Goal: Task Accomplishment & Management: Manage account settings

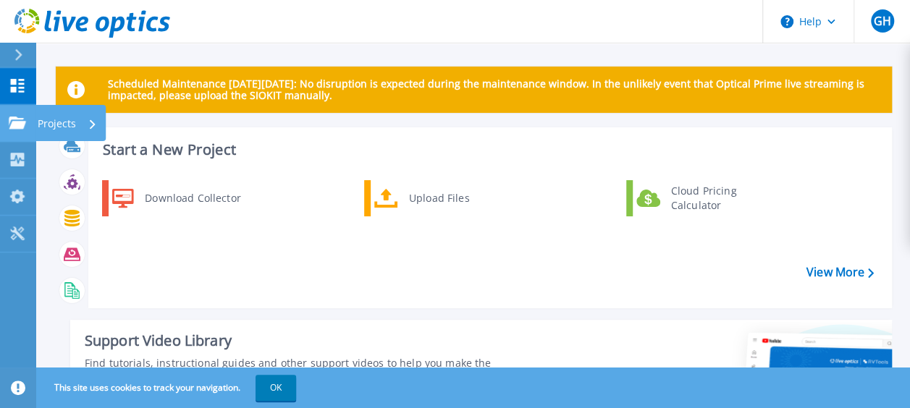
click at [10, 130] on link "Projects Projects" at bounding box center [18, 123] width 36 height 37
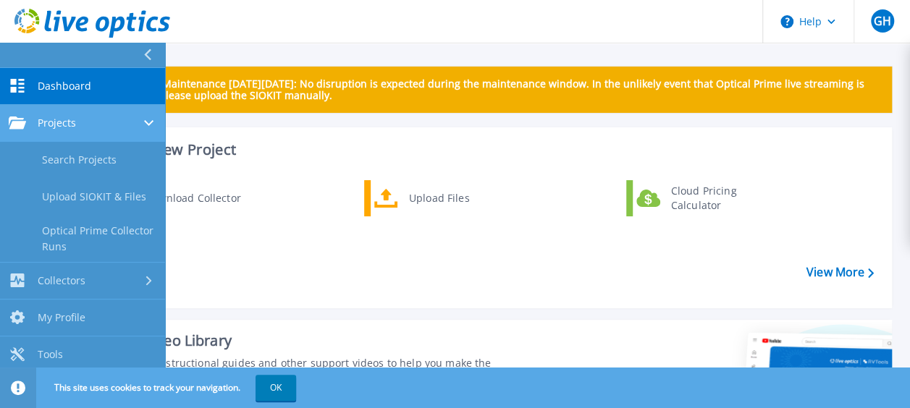
click at [10, 130] on link "Projects Projects" at bounding box center [82, 123] width 165 height 37
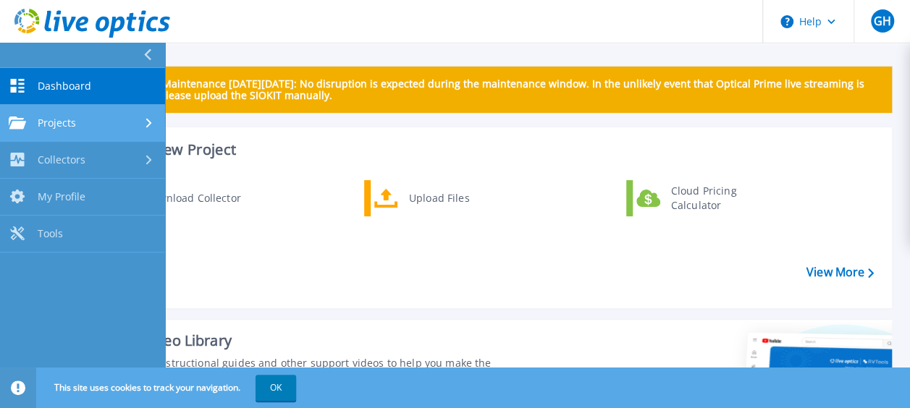
click at [10, 130] on link "Projects Projects" at bounding box center [82, 123] width 165 height 37
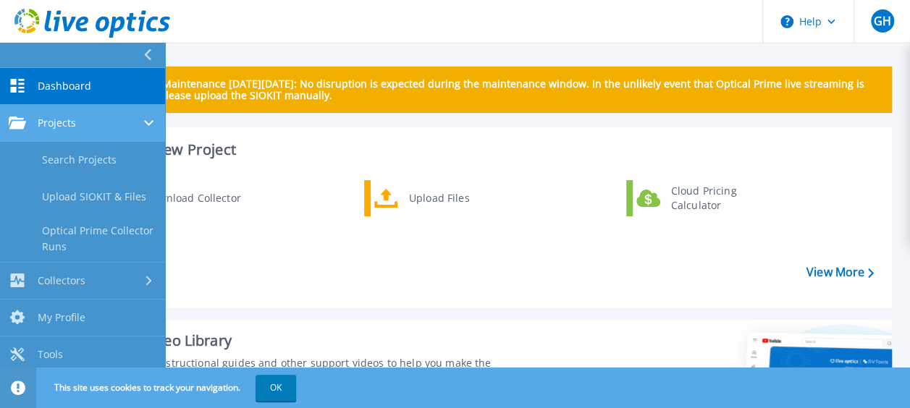
click at [10, 130] on link "Projects Projects" at bounding box center [82, 123] width 165 height 37
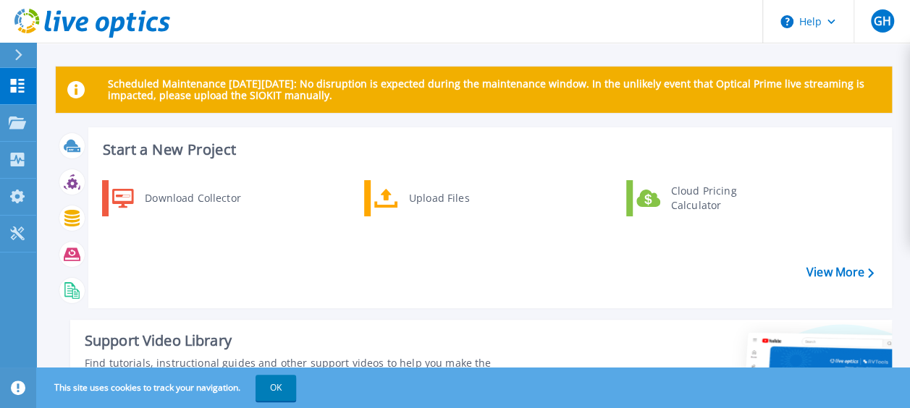
click at [223, 242] on div "Download Collector Upload Files Cloud Pricing Calculator" at bounding box center [487, 239] width 793 height 125
click at [892, 288] on div "Scheduled Maintenance [DATE][DATE]: No disruption is expected during the mainte…" at bounding box center [473, 363] width 874 height 727
click at [30, 227] on link "Tools Tools" at bounding box center [18, 234] width 36 height 37
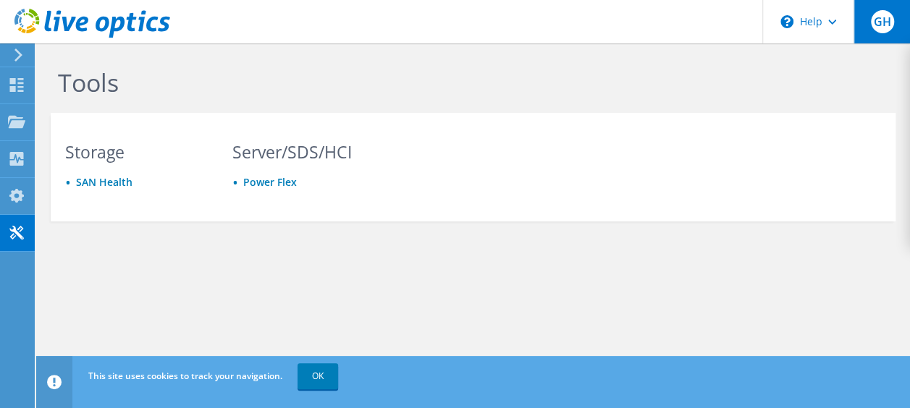
click at [868, 24] on div "GH" at bounding box center [882, 21] width 56 height 43
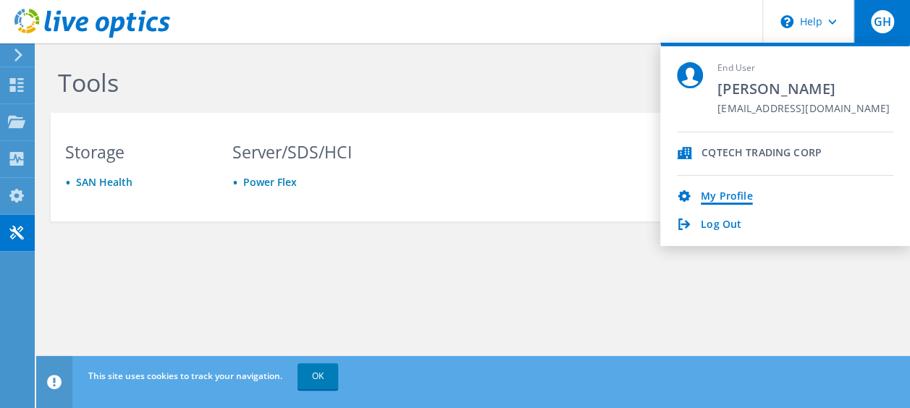
click at [731, 191] on link "My Profile" at bounding box center [726, 197] width 51 height 14
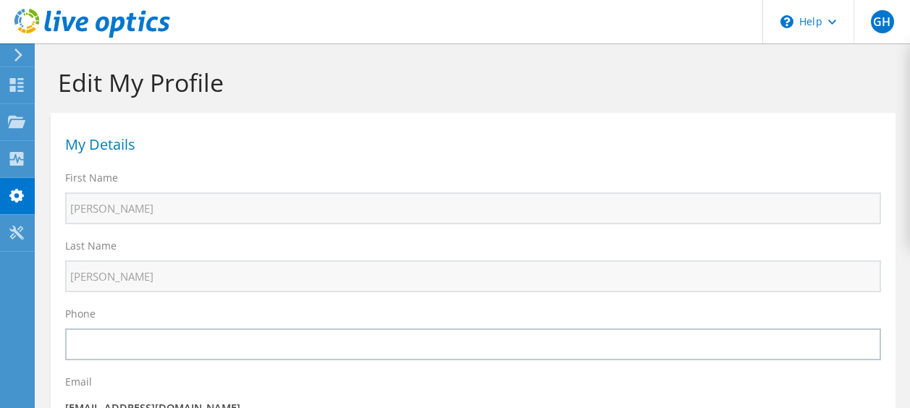
select select "167"
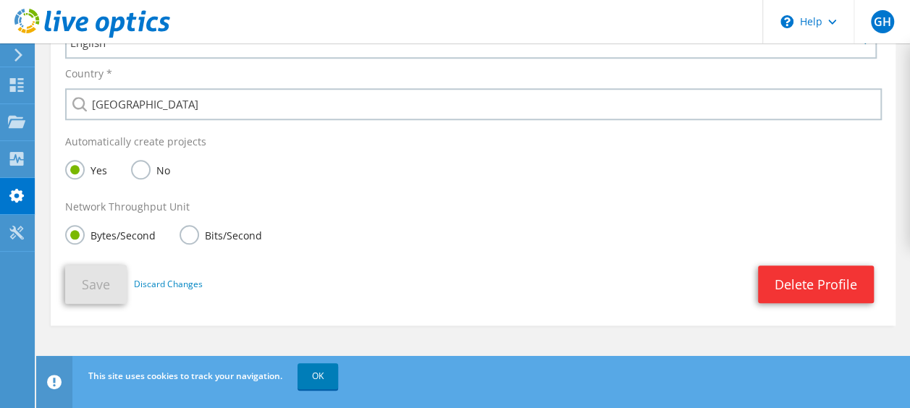
scroll to position [557, 0]
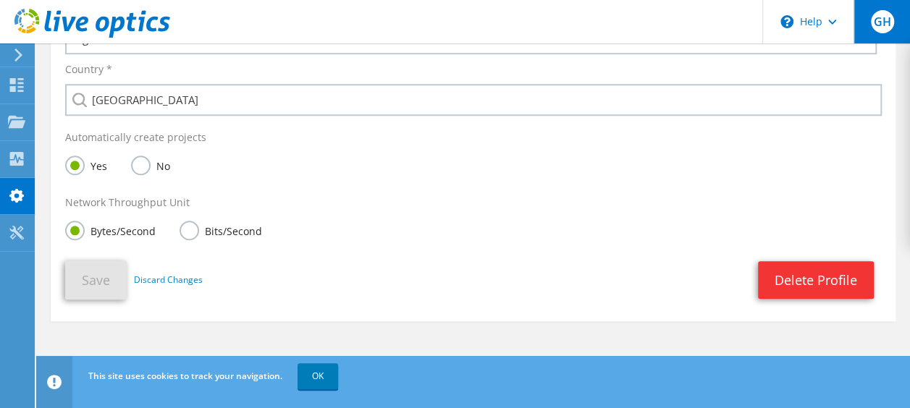
click at [869, 37] on div "GH" at bounding box center [882, 21] width 56 height 43
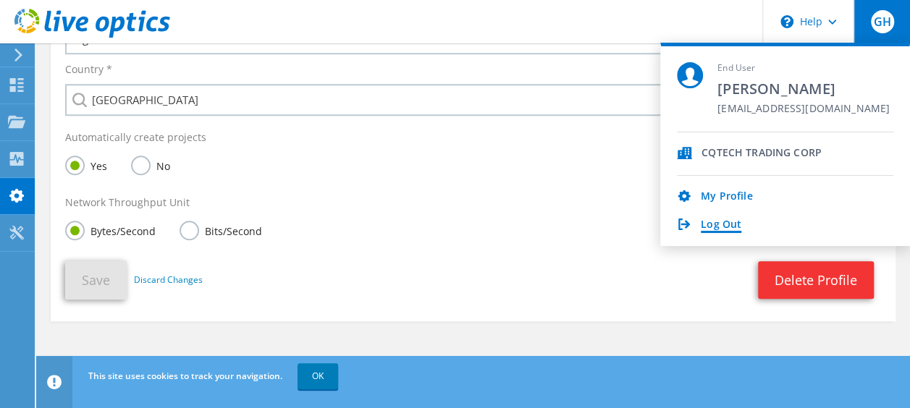
click at [723, 223] on link "Log Out" at bounding box center [721, 226] width 41 height 14
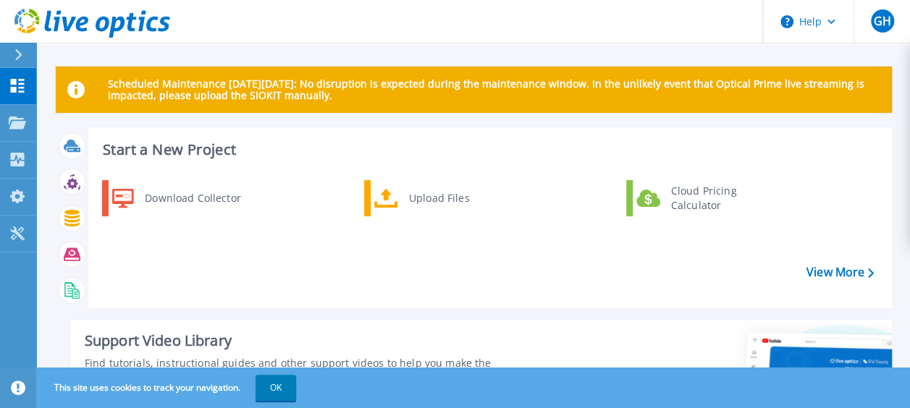
click at [243, 290] on div "Download Collector Upload Files Cloud Pricing Calculator" at bounding box center [487, 239] width 793 height 125
click at [10, 246] on link "Tools Tools" at bounding box center [18, 234] width 36 height 37
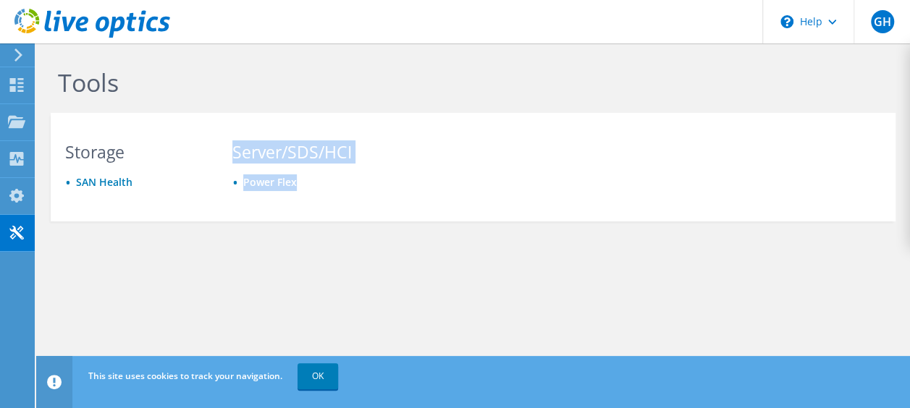
drag, startPoint x: 135, startPoint y: 180, endPoint x: 468, endPoint y: 178, distance: 333.7
click at [468, 178] on div "Storage SAN Health Server/SDS/HCI Power Flex" at bounding box center [473, 167] width 845 height 80
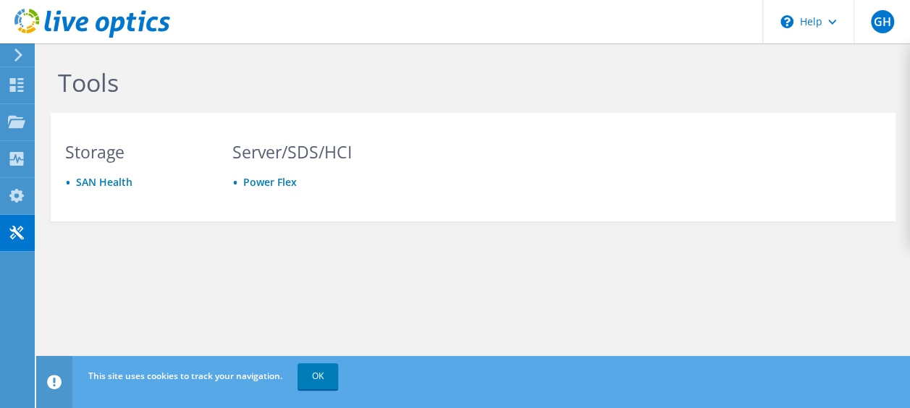
drag, startPoint x: 630, startPoint y: 67, endPoint x: 666, endPoint y: 17, distance: 61.7
click at [666, 17] on div "GH End User Gabriela Herrera gherrera@icqtech.com CQTECH TRADING CORP My Profil…" at bounding box center [455, 204] width 910 height 408
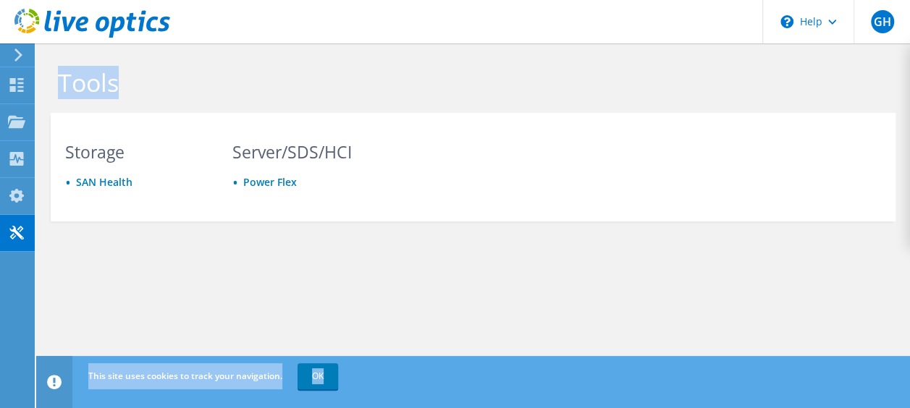
drag, startPoint x: 666, startPoint y: 17, endPoint x: 669, endPoint y: 1, distance: 15.5
click at [666, 12] on header "GH End User Gabriela Herrera gherrera@icqtech.com CQTECH TRADING CORP My Profil…" at bounding box center [455, 21] width 910 height 43
